Goal: Unclear

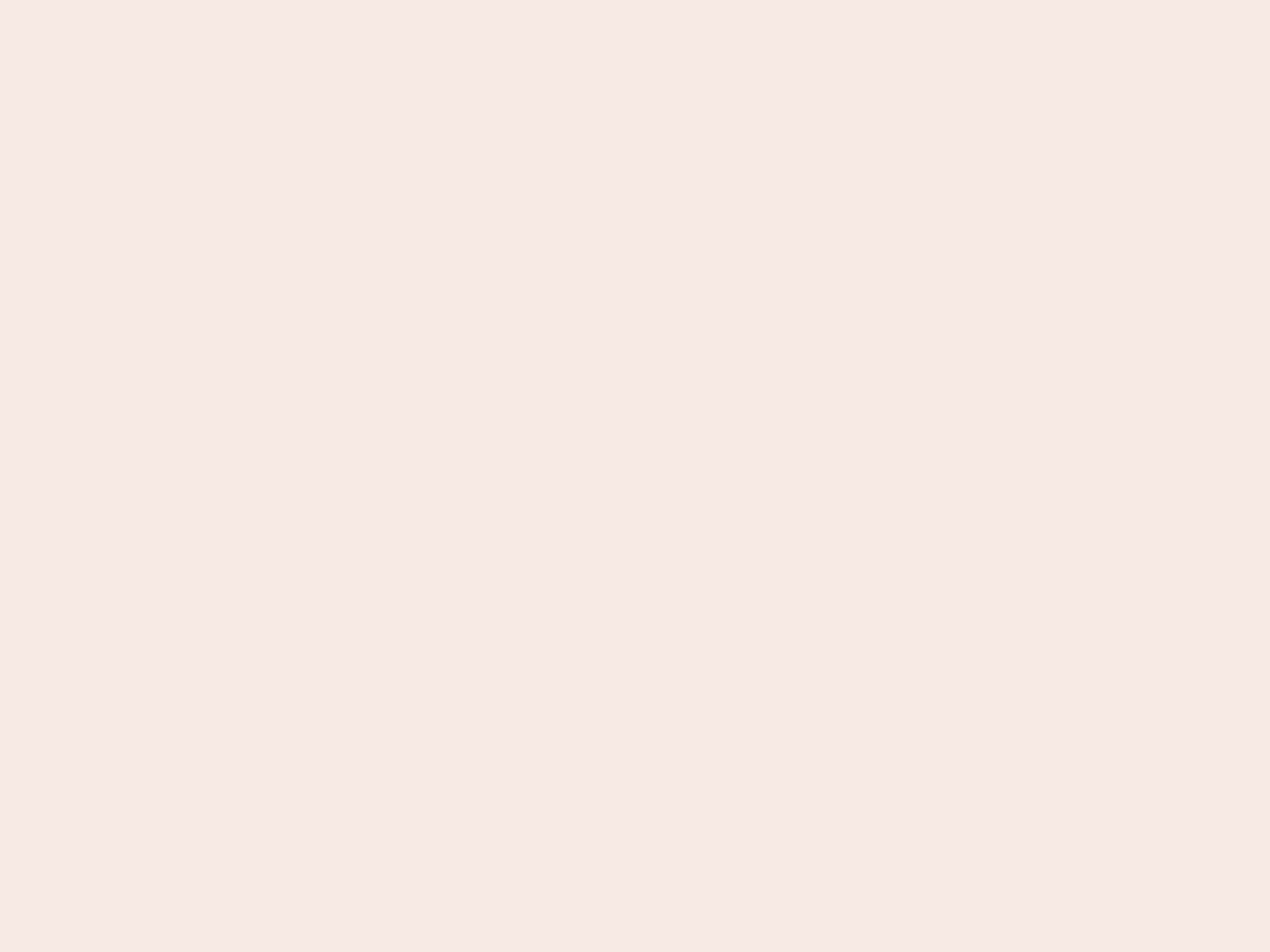
click at [635, 476] on nb-app "Almost there Thank you for registering for Newbook. Your account is under revie…" at bounding box center [635, 476] width 1270 height 952
click at [635, 0] on nb-app "Almost there Thank you for registering for Newbook. Your account is under revie…" at bounding box center [635, 476] width 1270 height 952
click at [679, 0] on nb-app "Almost there Thank you for registering for Newbook. Your account is under revie…" at bounding box center [635, 476] width 1270 height 952
click at [635, 476] on nb-app "Almost there Thank you for registering for Newbook. Your account is under revie…" at bounding box center [635, 476] width 1270 height 952
click at [635, 0] on nb-app "Almost there Thank you for registering for Newbook. Your account is under revie…" at bounding box center [635, 476] width 1270 height 952
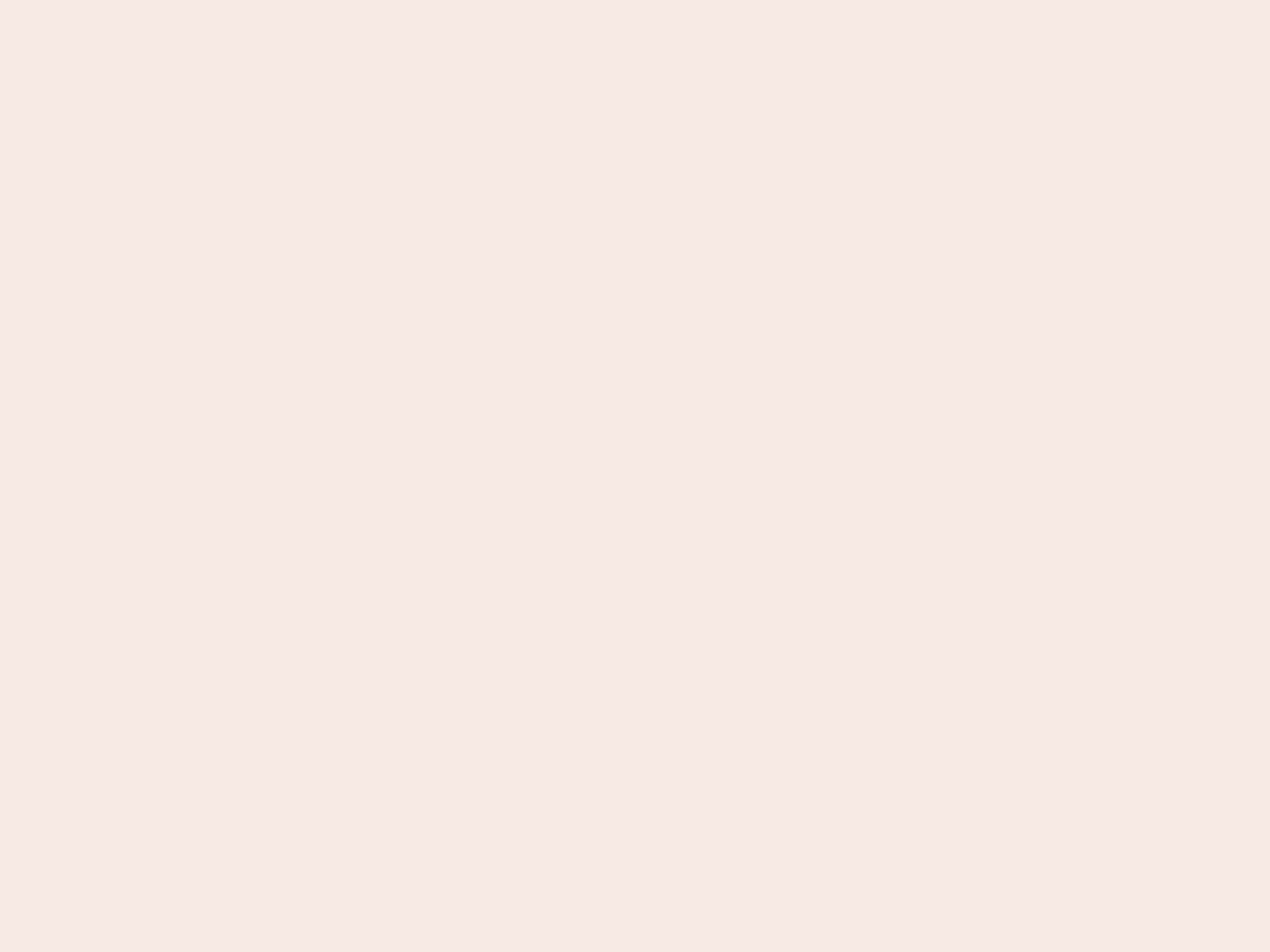
click at [444, 0] on nb-app "Almost there Thank you for registering for Newbook. Your account is under revie…" at bounding box center [635, 476] width 1270 height 952
click at [635, 476] on nb-app "Almost there Thank you for registering for Newbook. Your account is under revie…" at bounding box center [635, 476] width 1270 height 952
click at [635, 0] on nb-app "Almost there Thank you for registering for Newbook. Your account is under revie…" at bounding box center [635, 476] width 1270 height 952
click at [444, 0] on nb-app "Almost there Thank you for registering for Newbook. Your account is under revie…" at bounding box center [635, 476] width 1270 height 952
click at [635, 476] on nb-app "Almost there Thank you for registering for Newbook. Your account is under revie…" at bounding box center [635, 476] width 1270 height 952
